Goal: Task Accomplishment & Management: Use online tool/utility

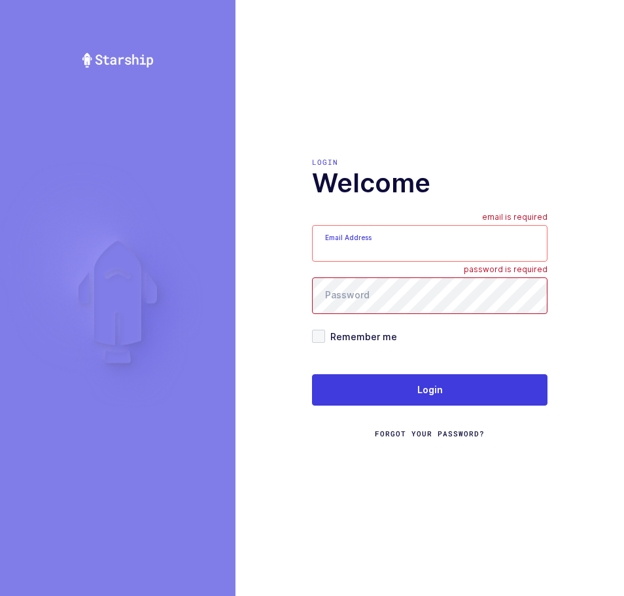
click at [389, 251] on input "Email Address" at bounding box center [429, 243] width 235 height 37
type input "zack1239753@gmail.com"
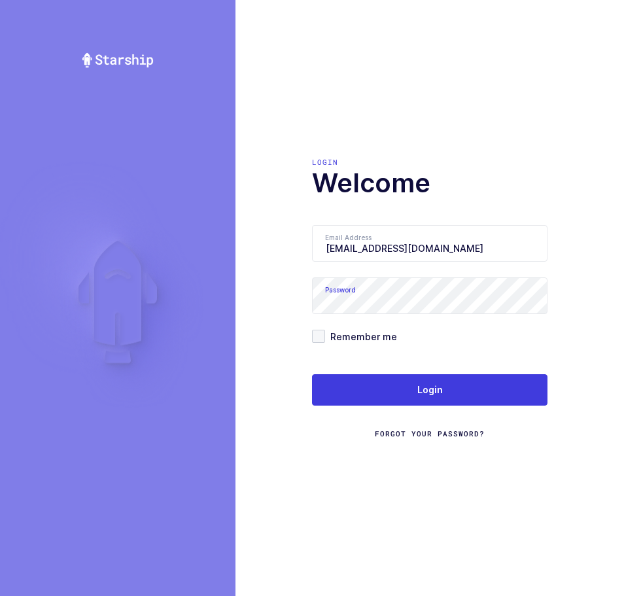
click at [473, 135] on div "Login Welcome Email Address zack1239753@gmail.com Password Remember me Login Fo…" at bounding box center [429, 298] width 389 height 596
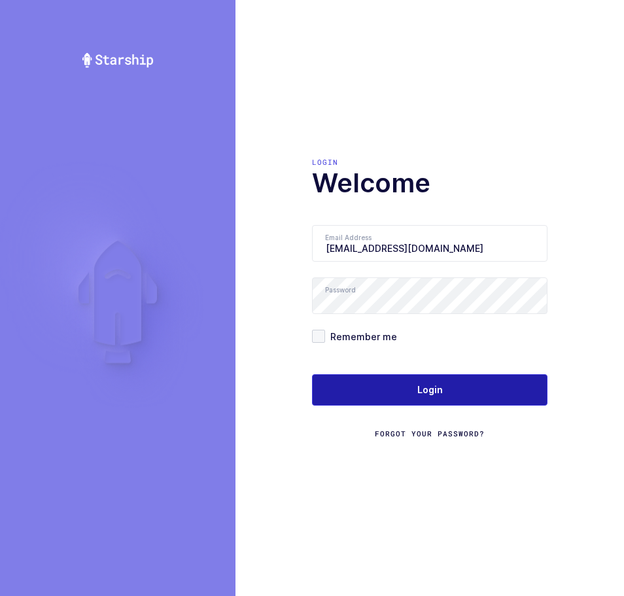
click at [429, 381] on button "Login" at bounding box center [429, 389] width 235 height 31
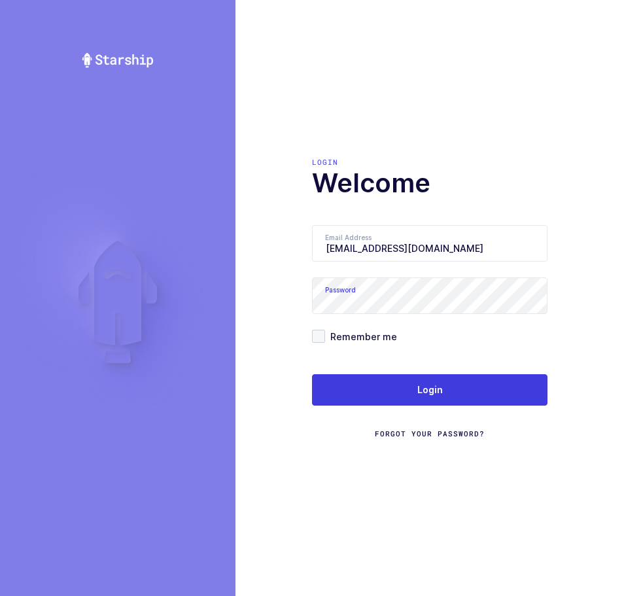
click at [534, 163] on div "Login" at bounding box center [429, 162] width 235 height 10
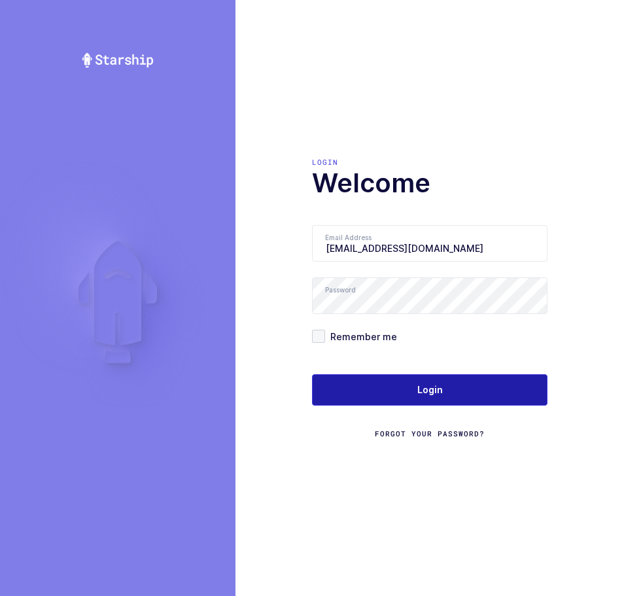
click at [439, 389] on span "Login" at bounding box center [430, 389] width 26 height 13
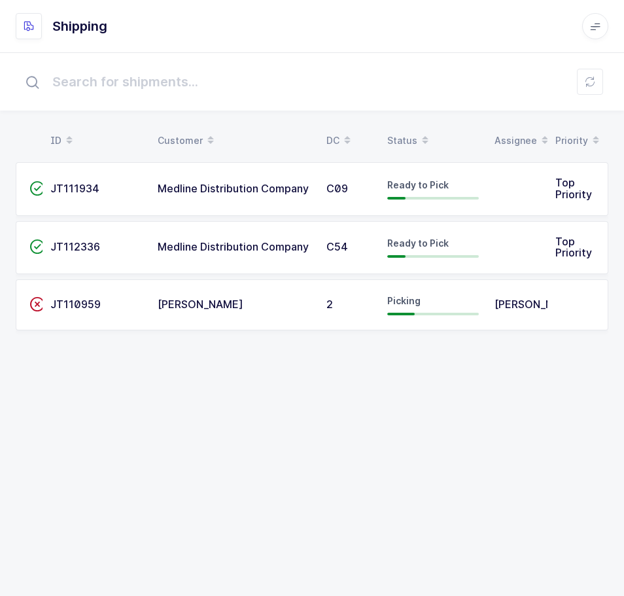
click at [434, 321] on td "Picking" at bounding box center [432, 304] width 107 height 51
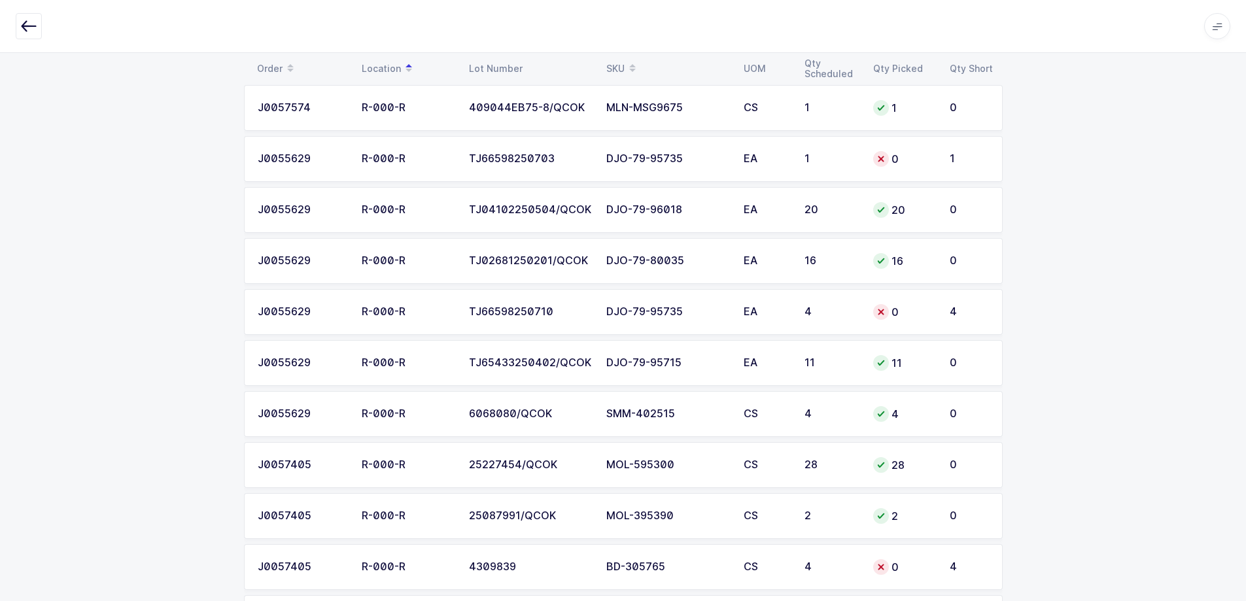
scroll to position [2813, 0]
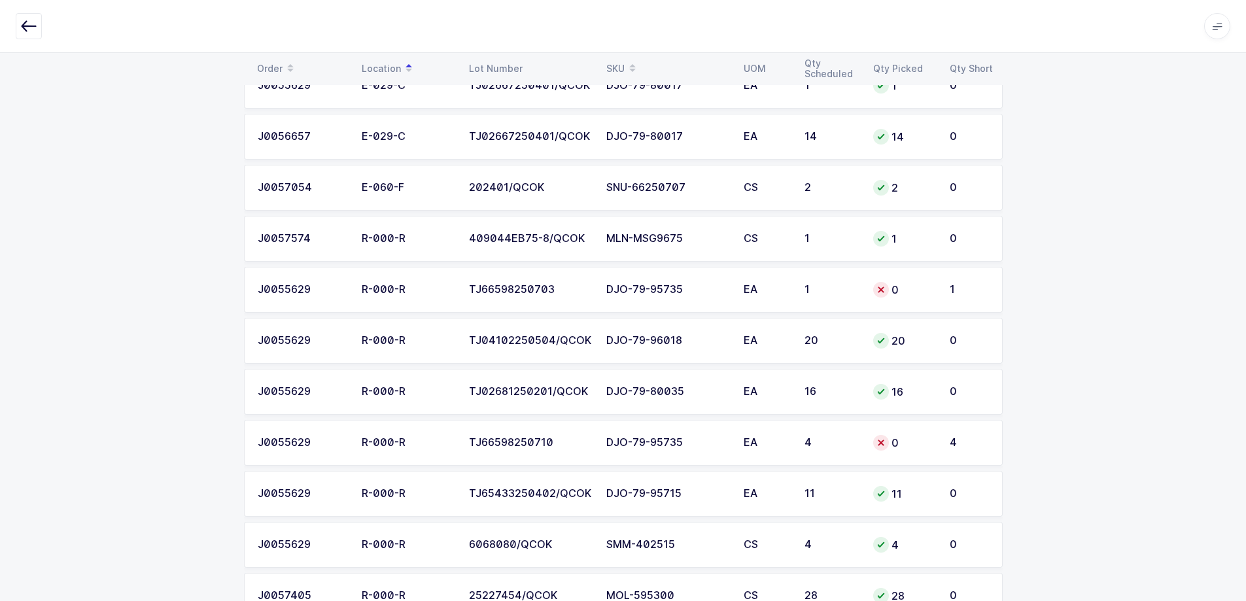
click at [582, 299] on td "TJ66598250703" at bounding box center [529, 290] width 137 height 46
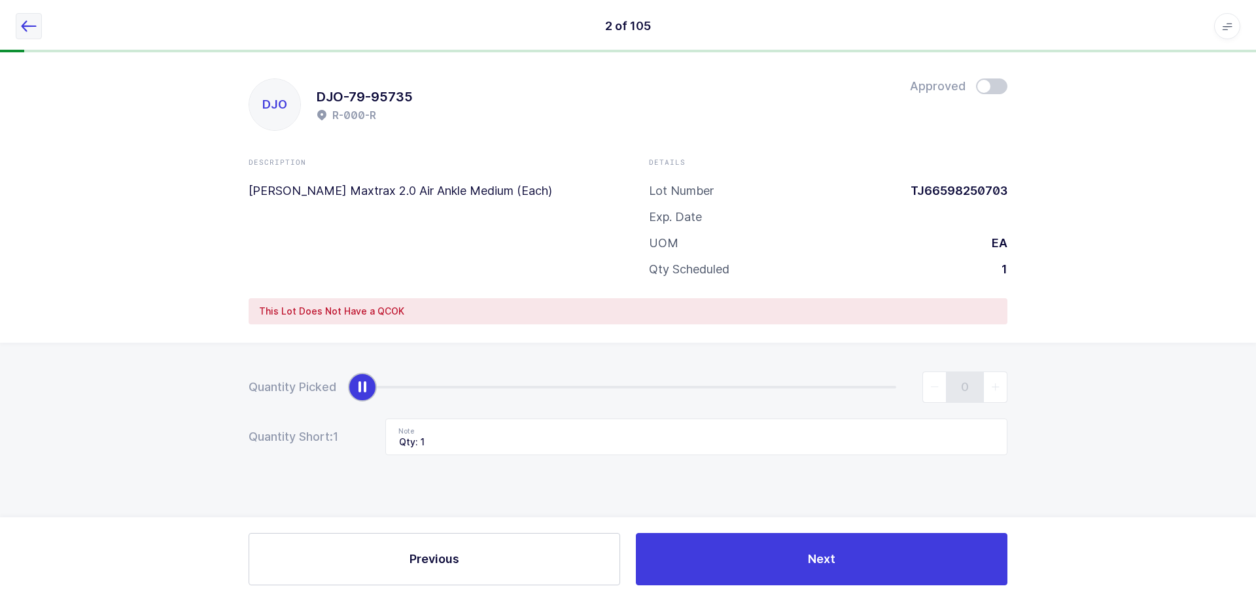
click at [35, 27] on icon "button" at bounding box center [29, 26] width 16 height 16
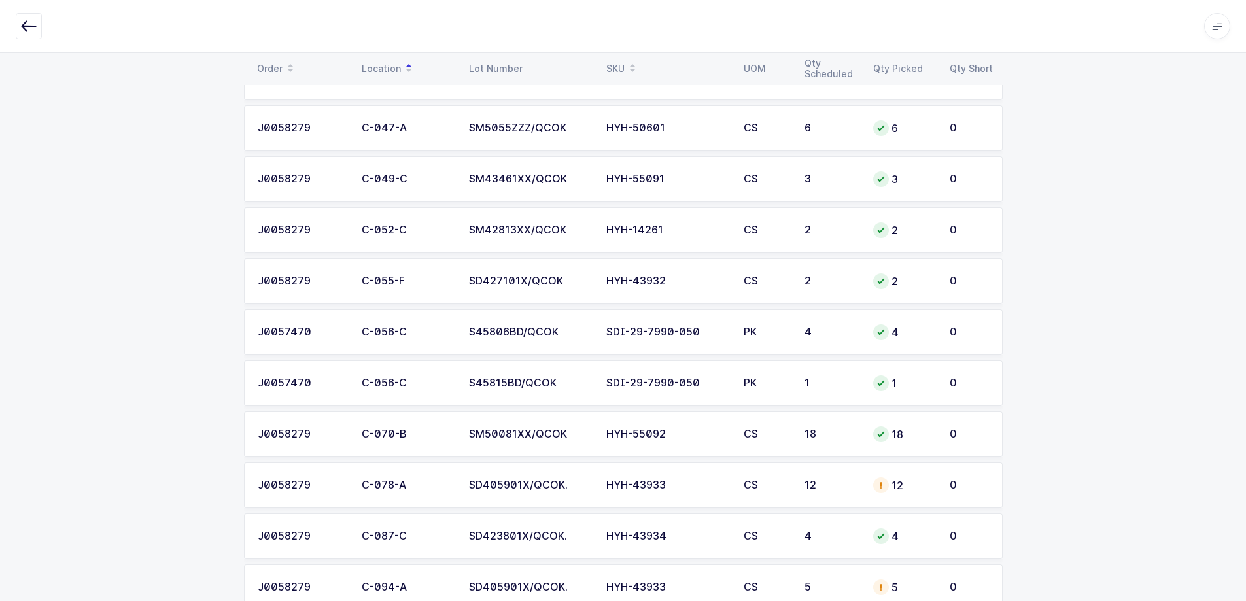
scroll to position [1196, 0]
